Goal: Register for event/course

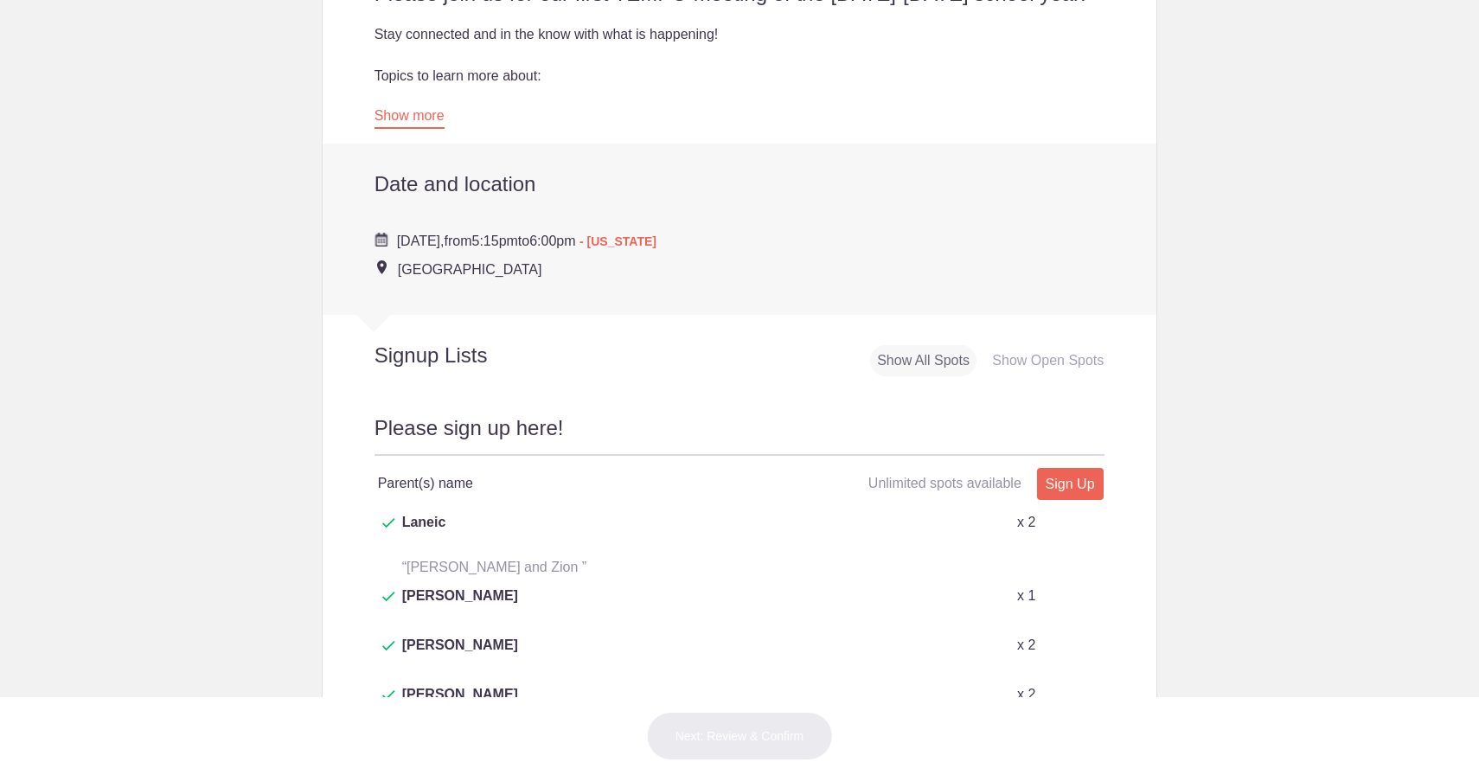
scroll to position [651, 0]
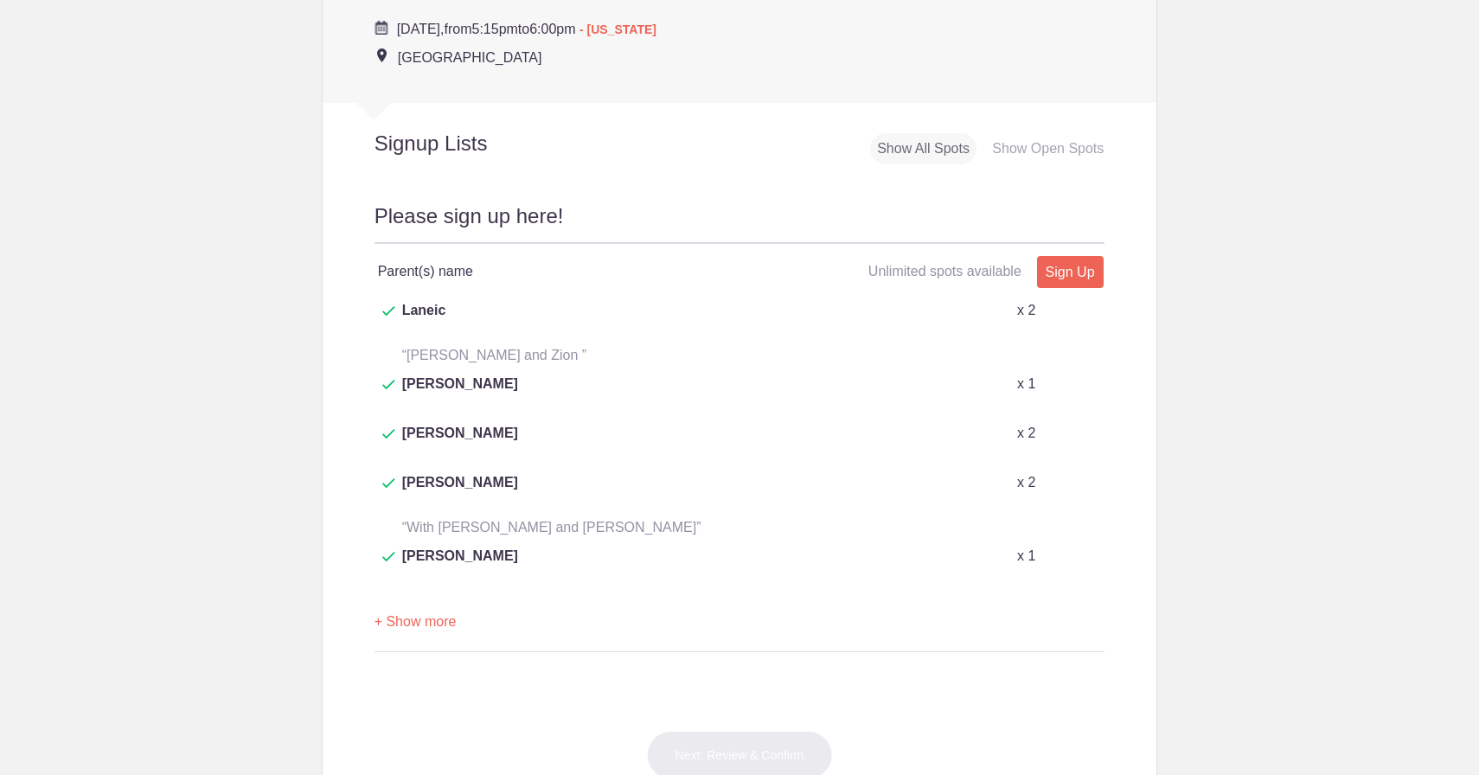
click at [785, 201] on div "Please sign up here! Parent(s) name Unlimited spots available Unlimited spots a…" at bounding box center [740, 444] width 834 height 541
click at [1068, 273] on link "Sign Up" at bounding box center [1070, 272] width 67 height 32
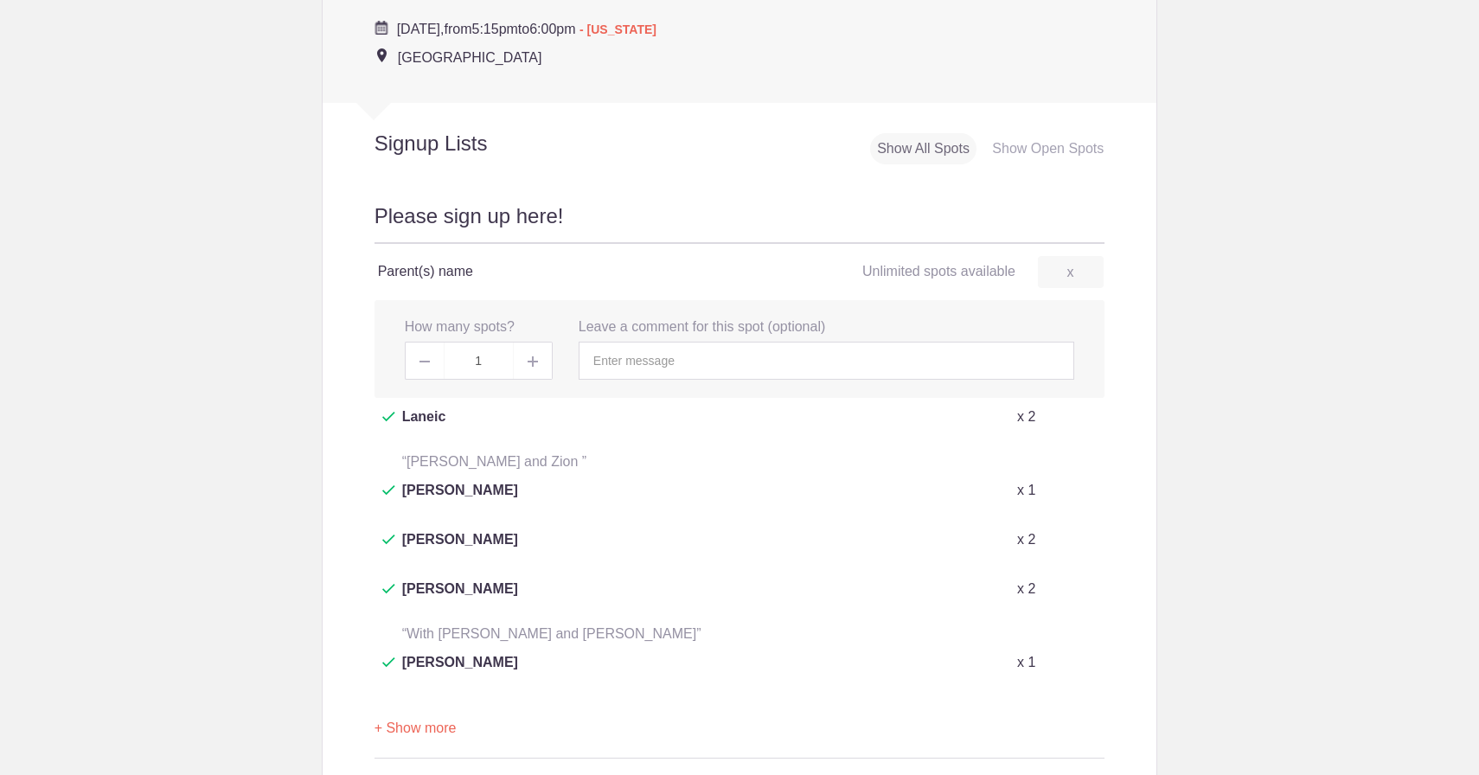
click at [540, 362] on span at bounding box center [533, 361] width 39 height 38
type input "2"
click at [634, 370] on input "text" at bounding box center [825, 361] width 495 height 38
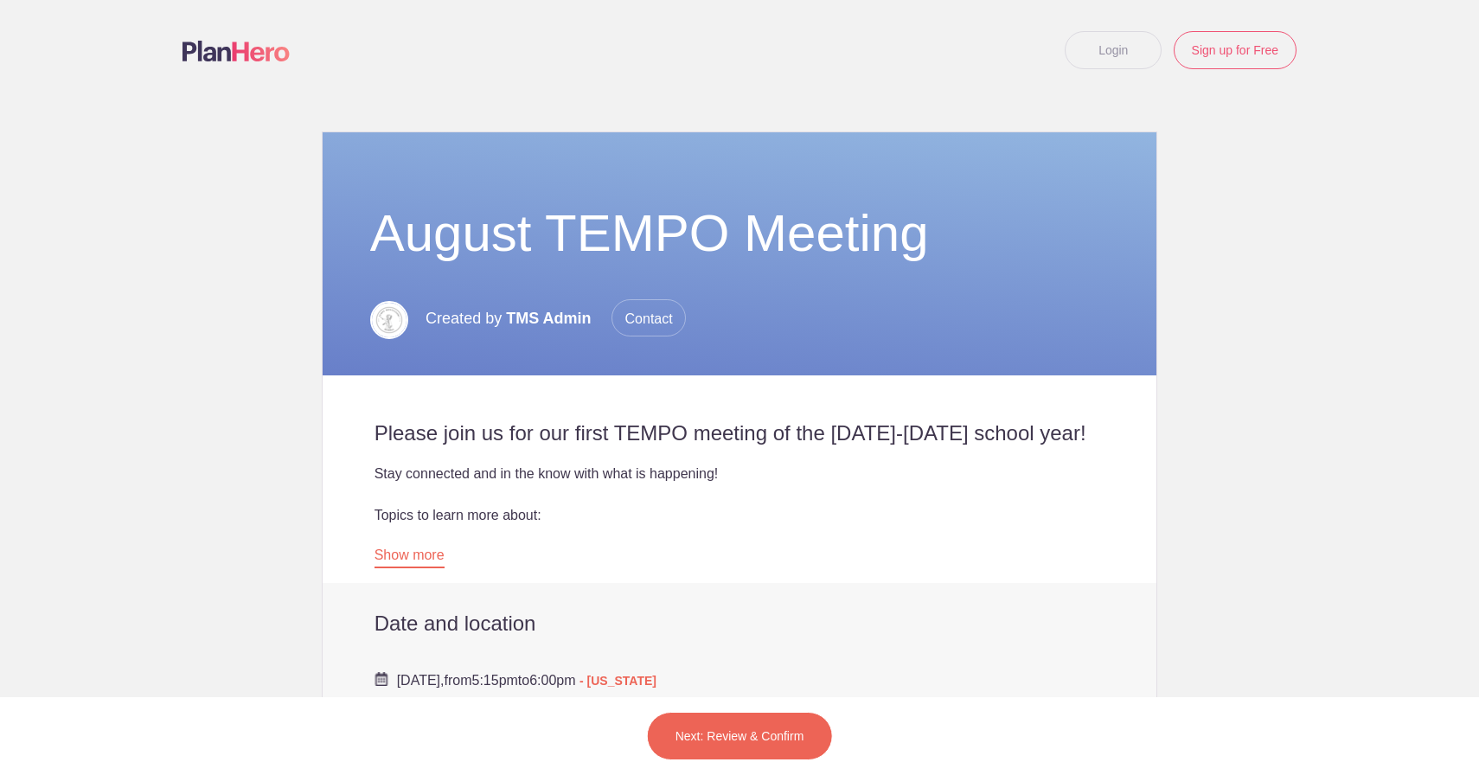
scroll to position [533, 0]
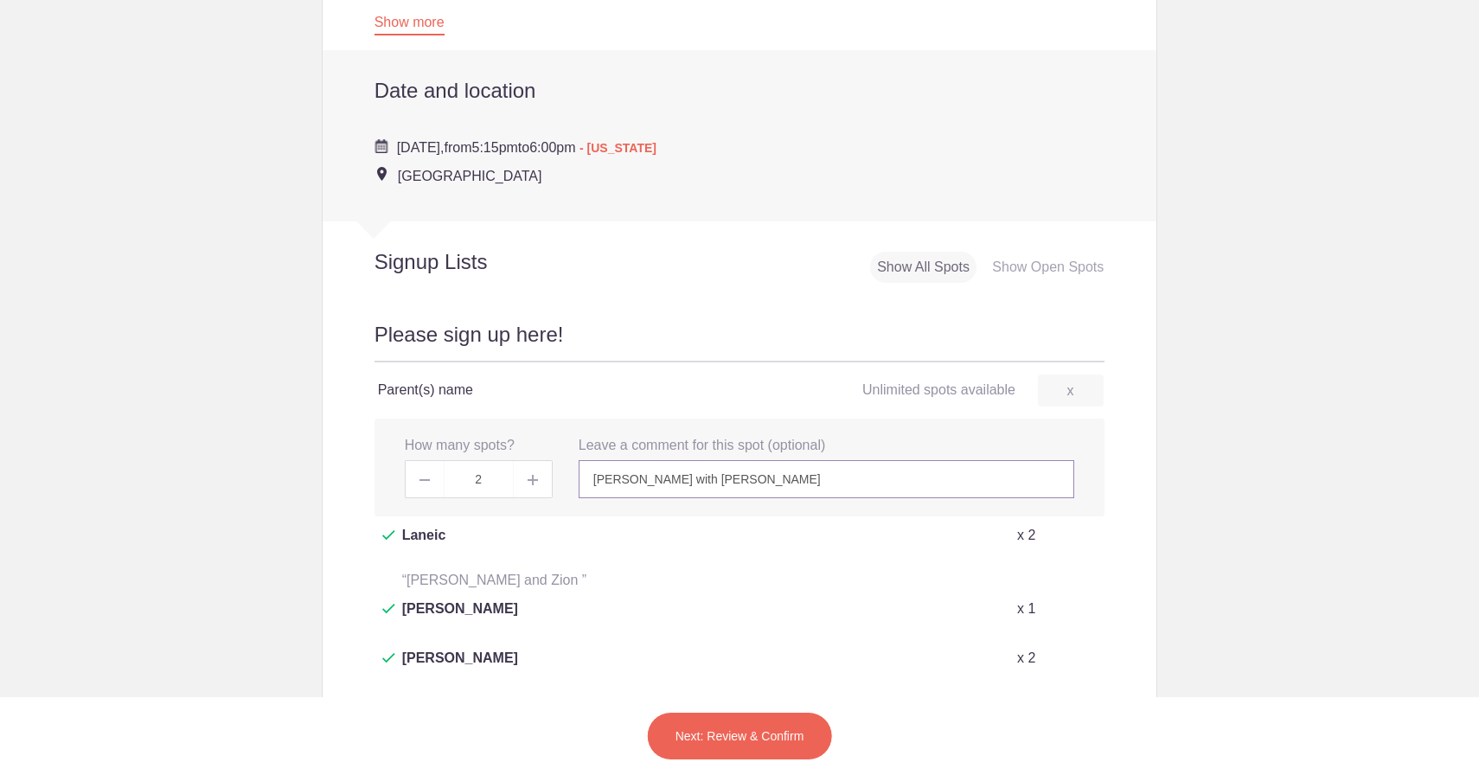
type input "[PERSON_NAME] with [PERSON_NAME]"
click at [745, 735] on button "Next: Review & Confirm" at bounding box center [740, 736] width 186 height 48
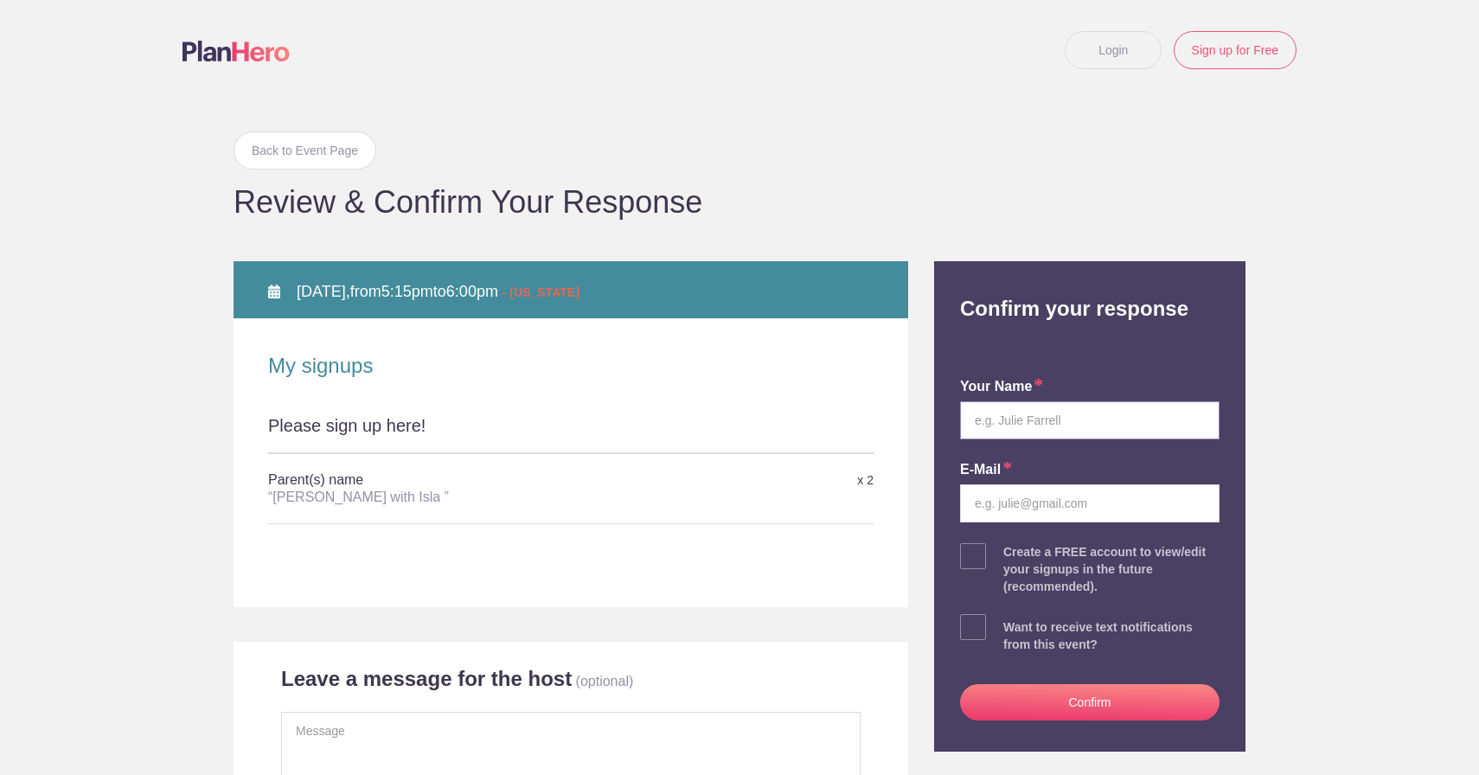
click at [1014, 412] on input "text" at bounding box center [1089, 420] width 259 height 38
type input "[PERSON_NAME]"
type input "[PERSON_NAME][EMAIL_ADDRESS][PERSON_NAME][DOMAIN_NAME]"
click at [1346, 431] on body "Login Sign up for Free Login Back to Event Page Back to Event Page Review & Con…" at bounding box center [739, 387] width 1479 height 775
click at [980, 623] on span at bounding box center [973, 627] width 26 height 26
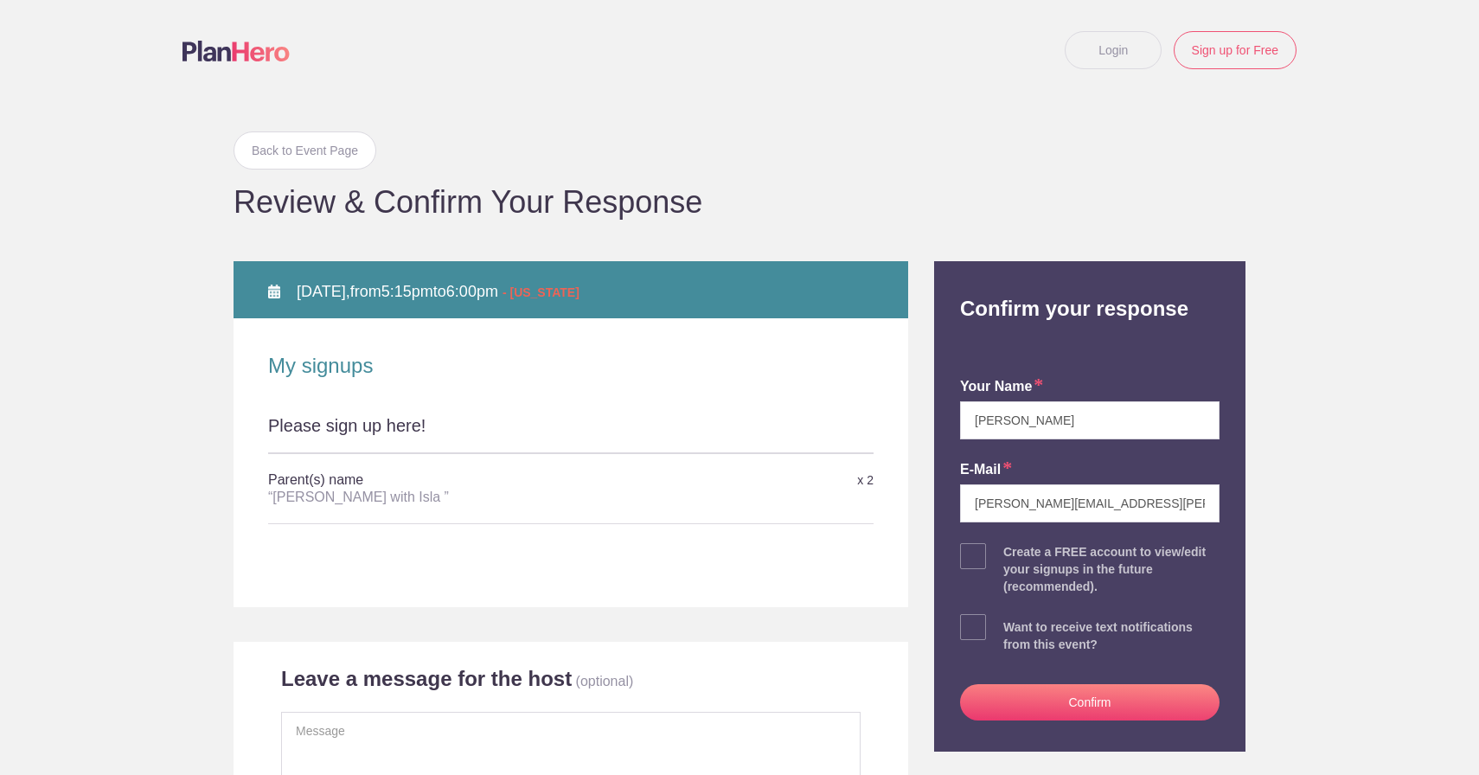
click at [1008, 623] on input "checkbox" at bounding box center [1137, 622] width 259 height 11
checkbox input "true"
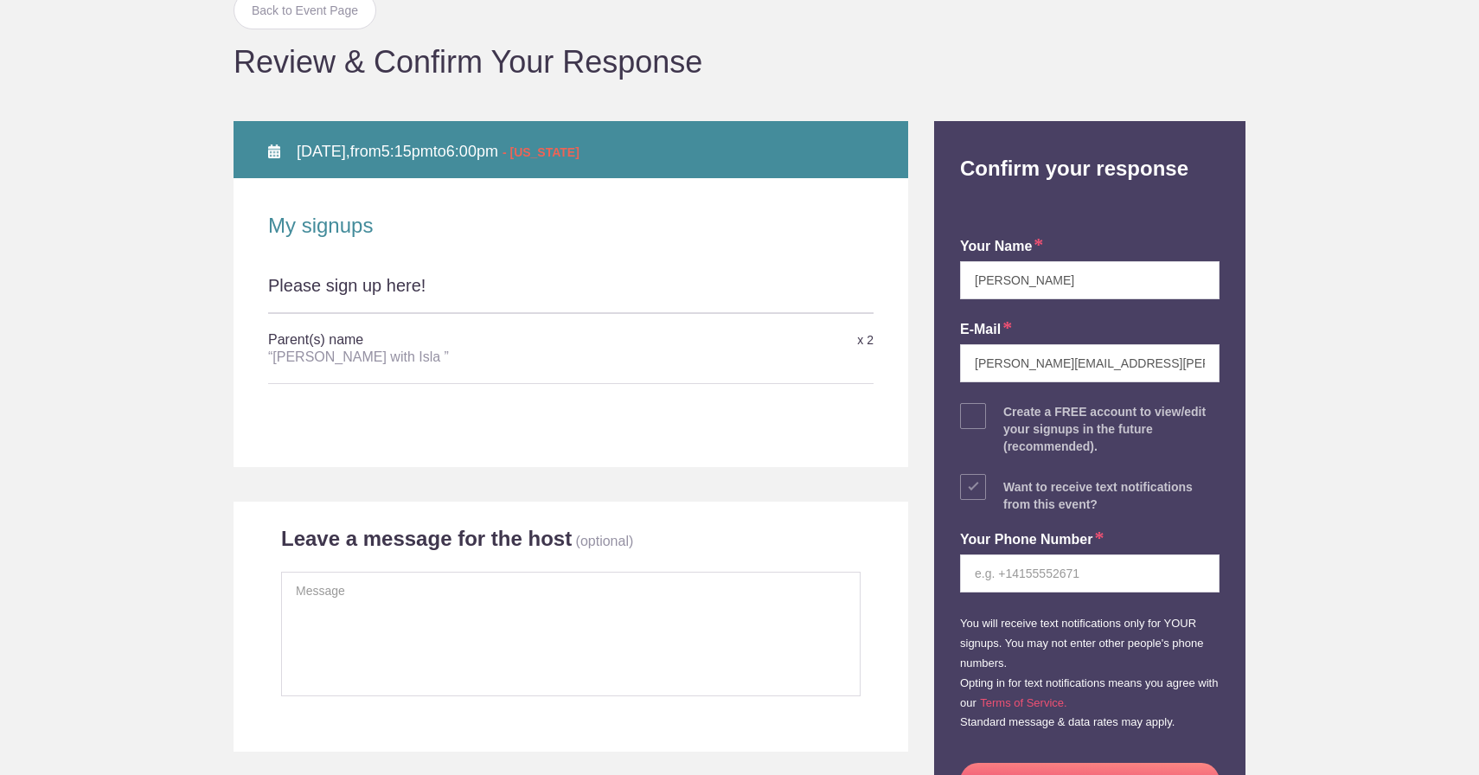
scroll to position [170, 0]
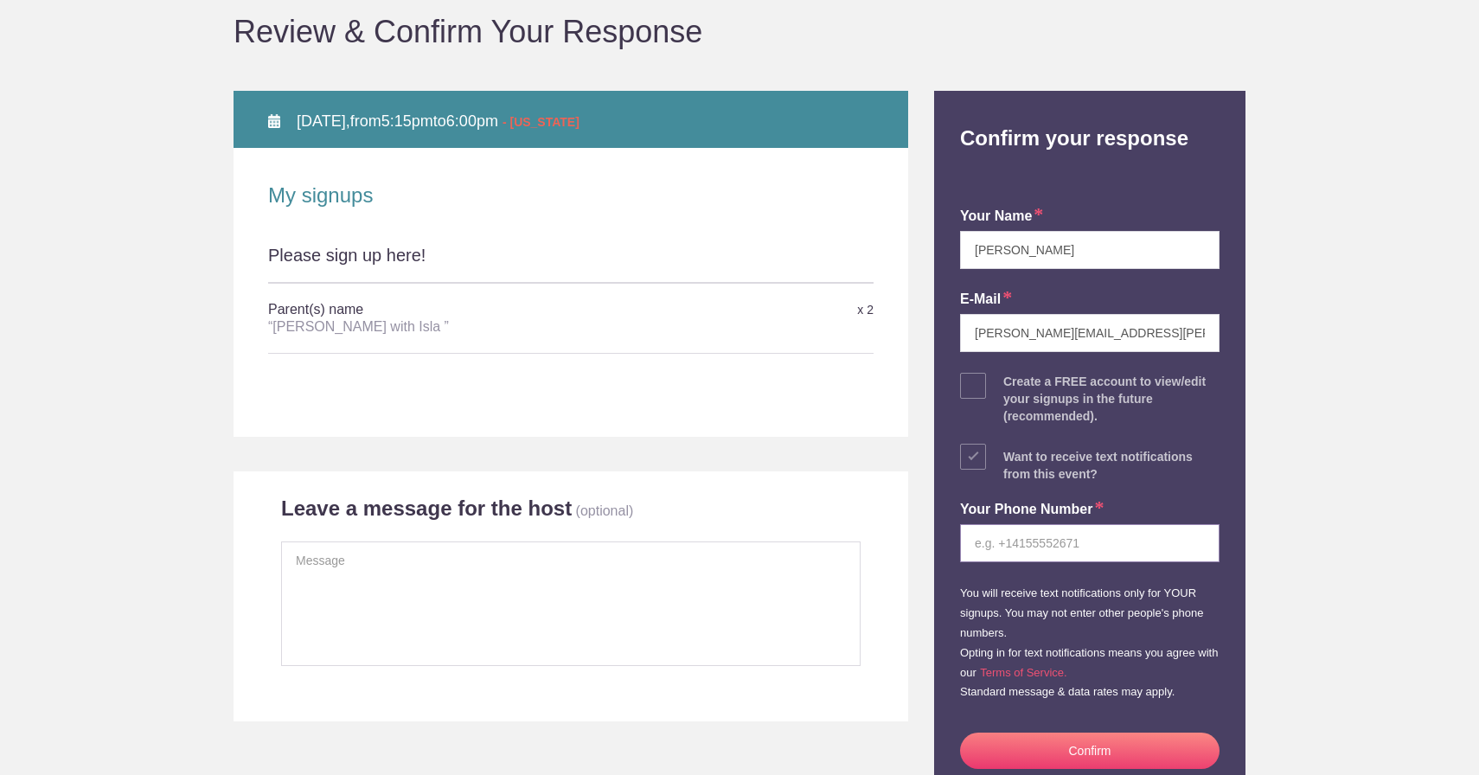
click at [1025, 533] on input "tel" at bounding box center [1089, 543] width 259 height 38
type input "4808499924"
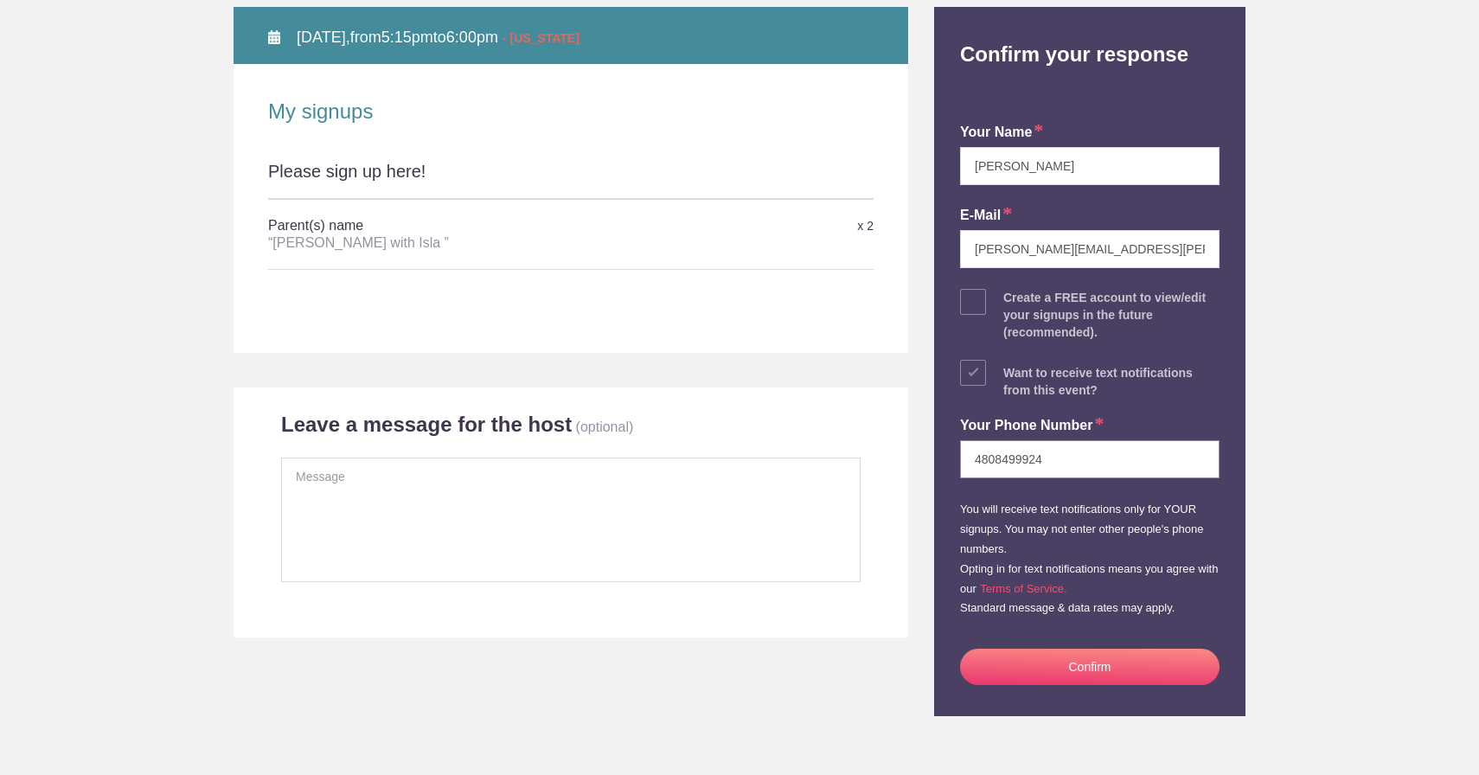
scroll to position [277, 0]
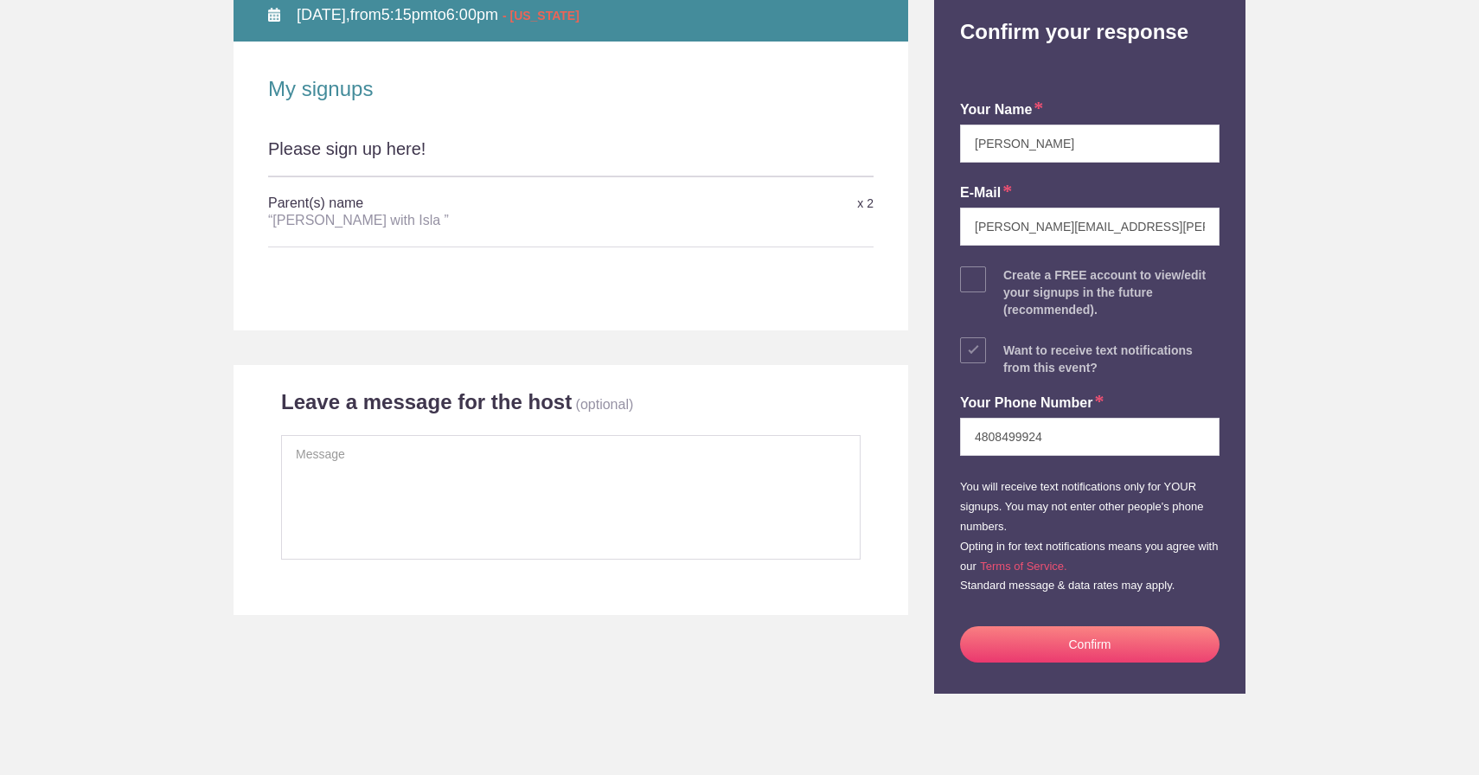
click at [1064, 647] on button "Confirm" at bounding box center [1089, 644] width 259 height 36
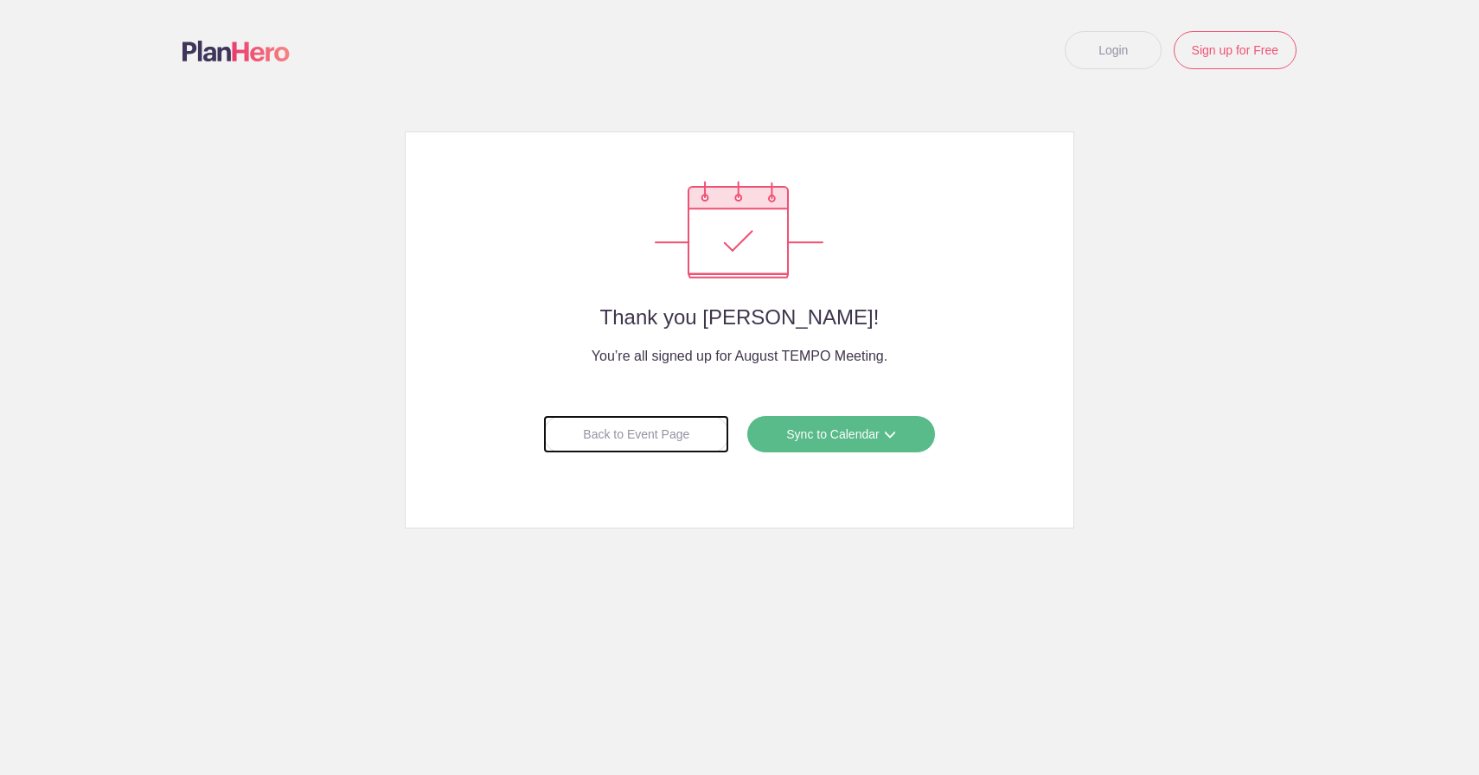
click at [657, 434] on div "Back to Event Page" at bounding box center [636, 434] width 186 height 38
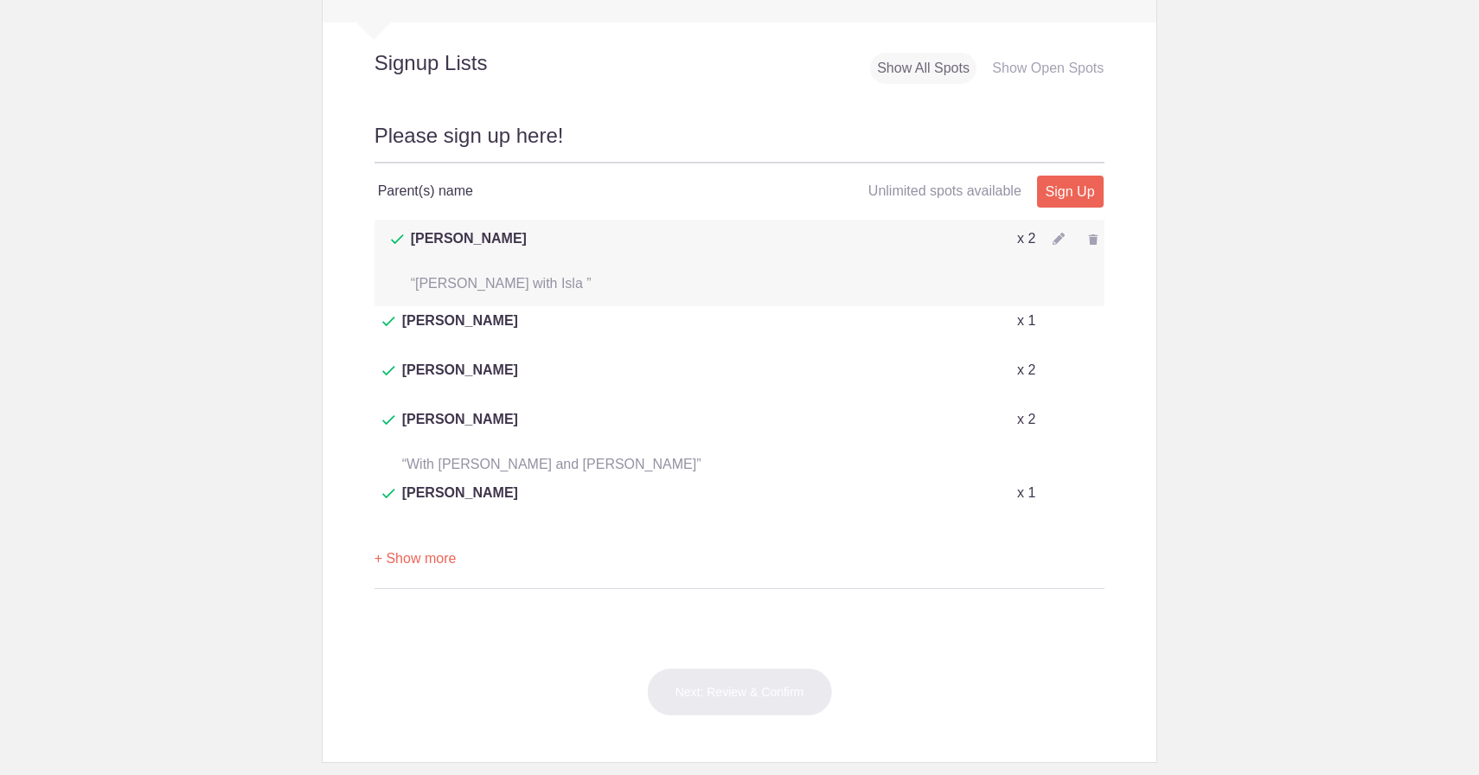
scroll to position [740, 0]
